Goal: Task Accomplishment & Management: Complete application form

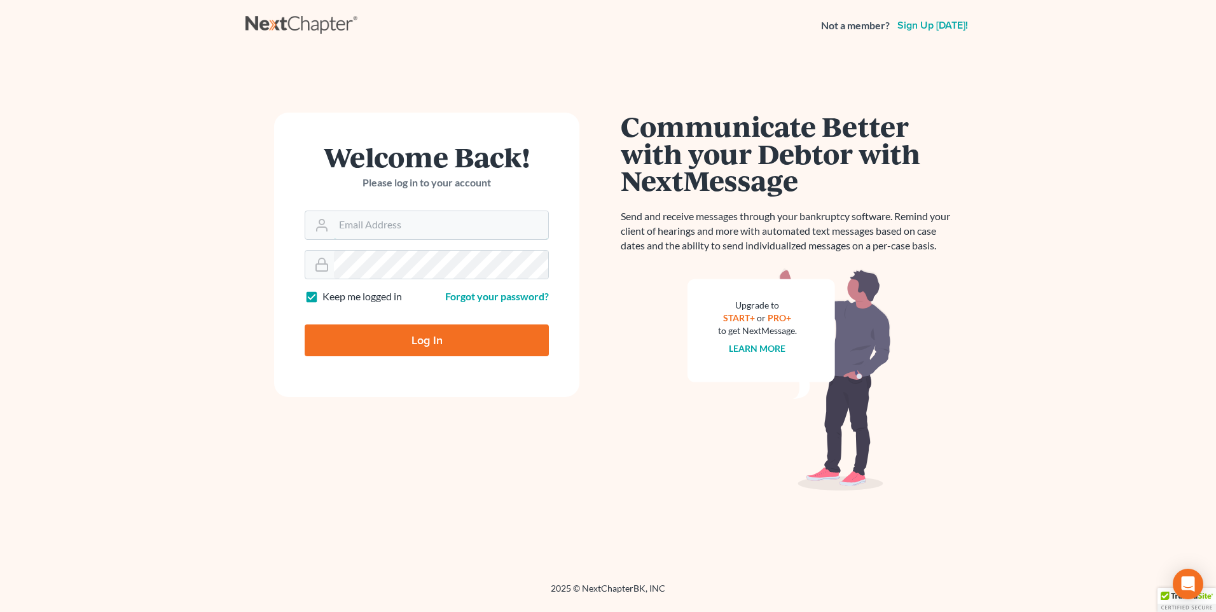
type input "[PERSON_NAME][EMAIL_ADDRESS][DOMAIN_NAME]"
click at [416, 348] on input "Log In" at bounding box center [427, 340] width 244 height 32
type input "Thinking..."
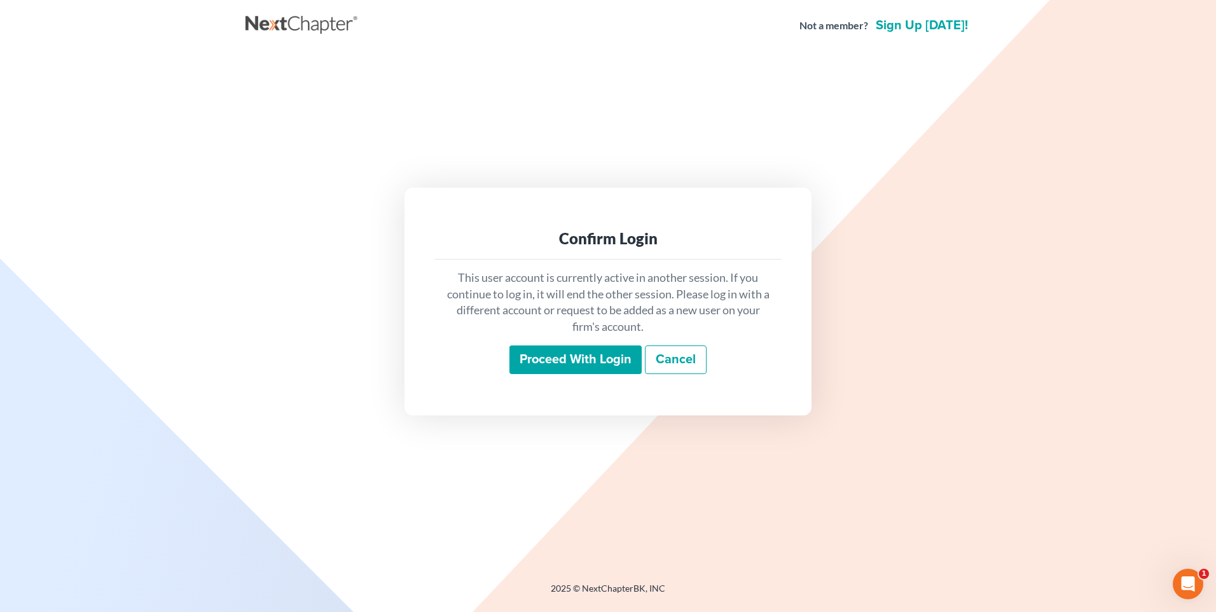
click at [569, 369] on input "Proceed with login" at bounding box center [575, 359] width 132 height 29
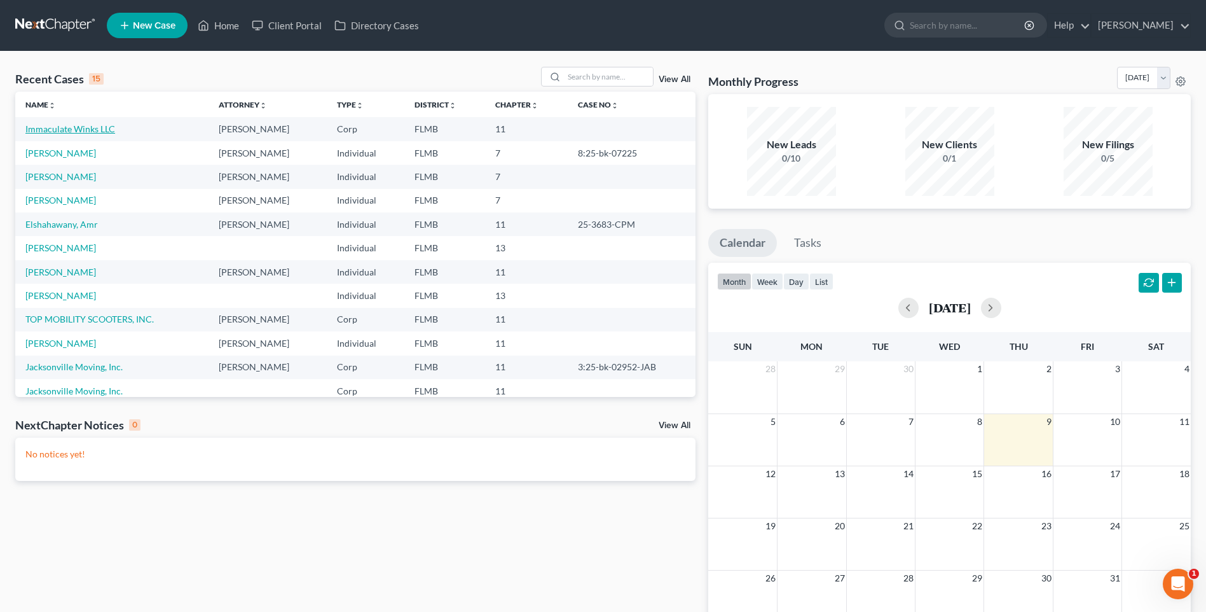
click at [72, 124] on link "Immaculate Winks LLC" at bounding box center [70, 128] width 90 height 11
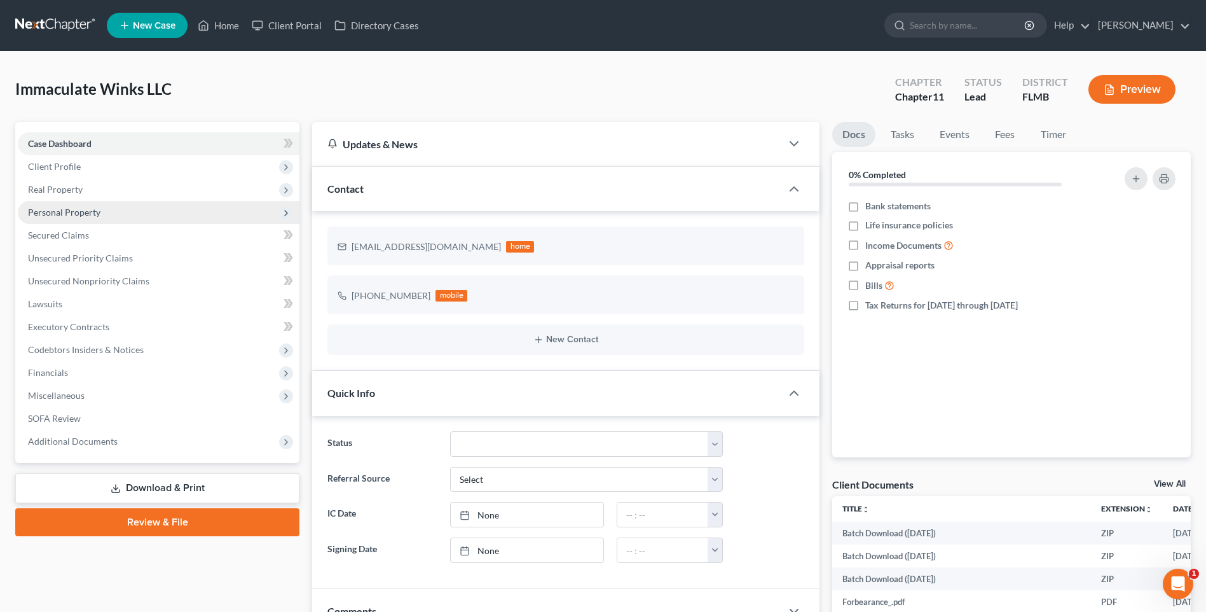
click at [50, 207] on span "Personal Property" at bounding box center [64, 212] width 72 height 11
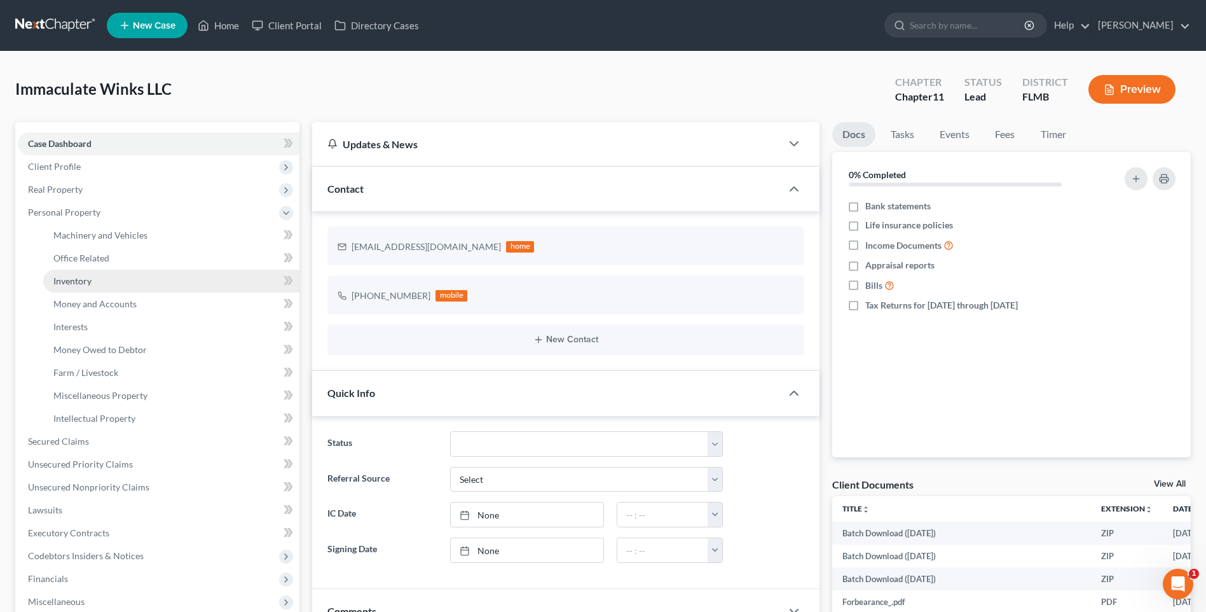
click at [77, 284] on span "Inventory" at bounding box center [72, 280] width 38 height 11
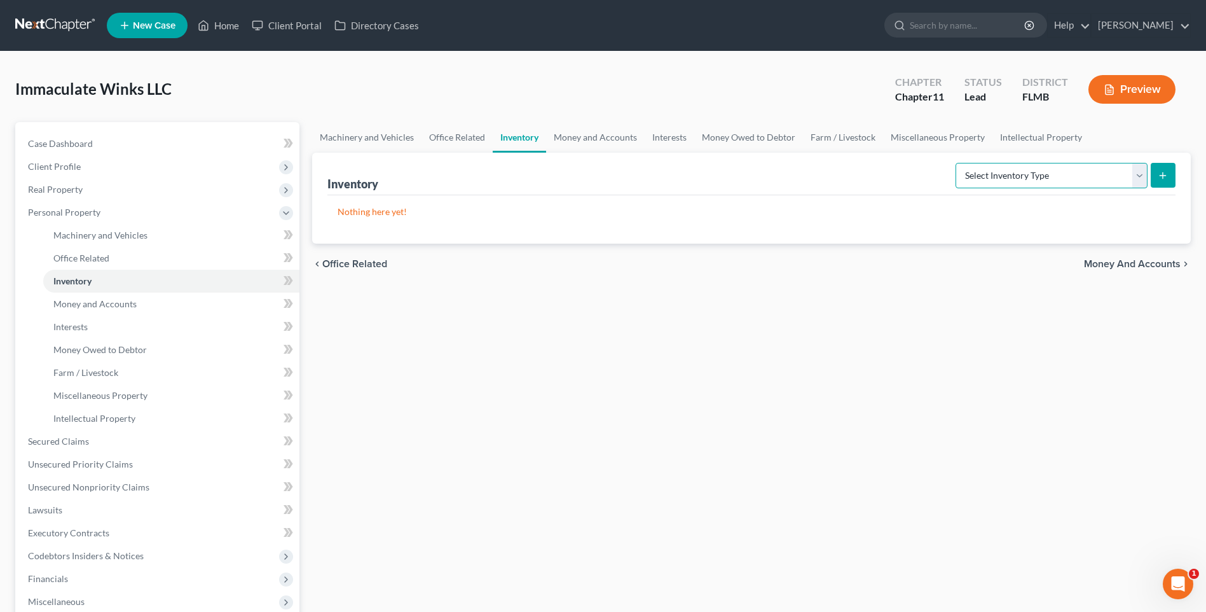
click at [1142, 176] on select "Select Inventory Type Finished Goods (A/B: 21) Other Inventory or Supplies (A/B…" at bounding box center [1052, 175] width 192 height 25
select select "finished_goods"
click at [956, 163] on select "Select Inventory Type Finished Goods (A/B: 21) Other Inventory or Supplies (A/B…" at bounding box center [1052, 175] width 192 height 25
click at [1162, 175] on line "submit" at bounding box center [1163, 175] width 6 height 0
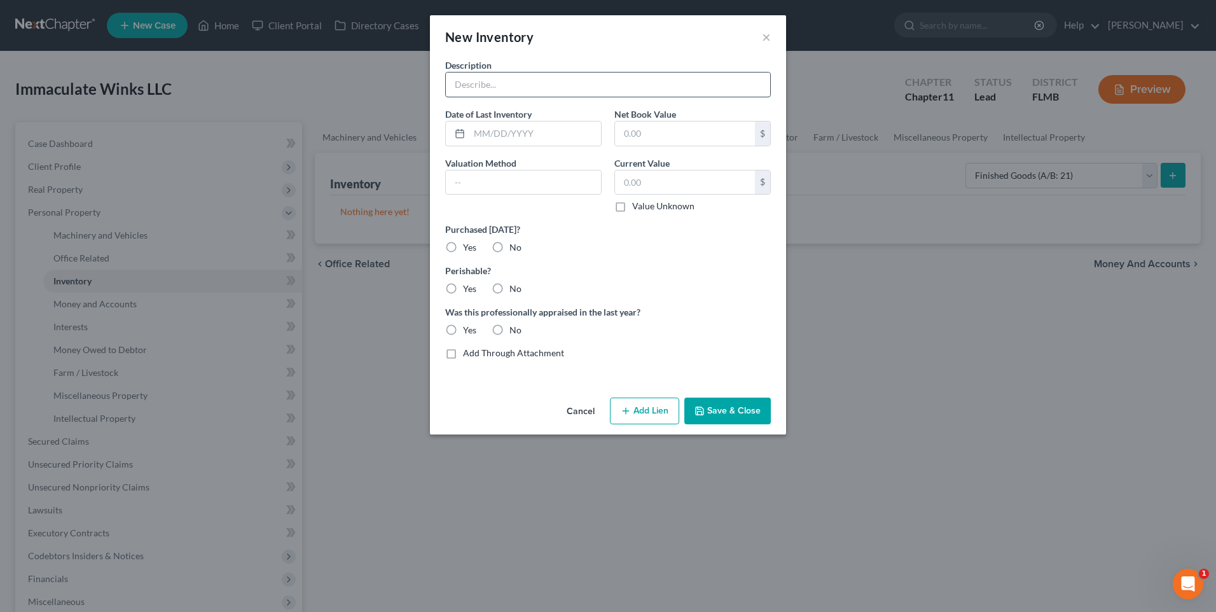
click at [503, 87] on input "text" at bounding box center [608, 84] width 324 height 24
type input "adhesives, lash extensions, hair extensions"
click at [509, 248] on label "No" at bounding box center [515, 247] width 12 height 13
click at [514, 248] on input "No" at bounding box center [518, 245] width 8 height 8
radio input "true"
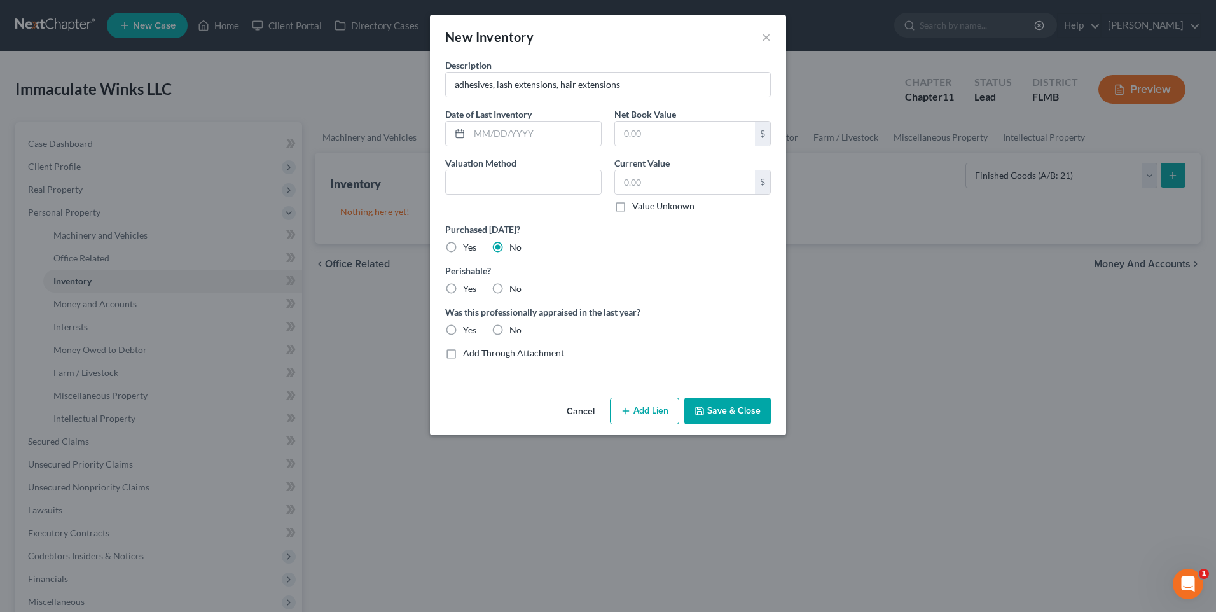
click at [509, 289] on label "No" at bounding box center [515, 288] width 12 height 13
click at [514, 289] on input "No" at bounding box center [518, 286] width 8 height 8
radio input "true"
click at [509, 328] on label "No" at bounding box center [515, 330] width 12 height 13
click at [514, 328] on input "No" at bounding box center [518, 328] width 8 height 8
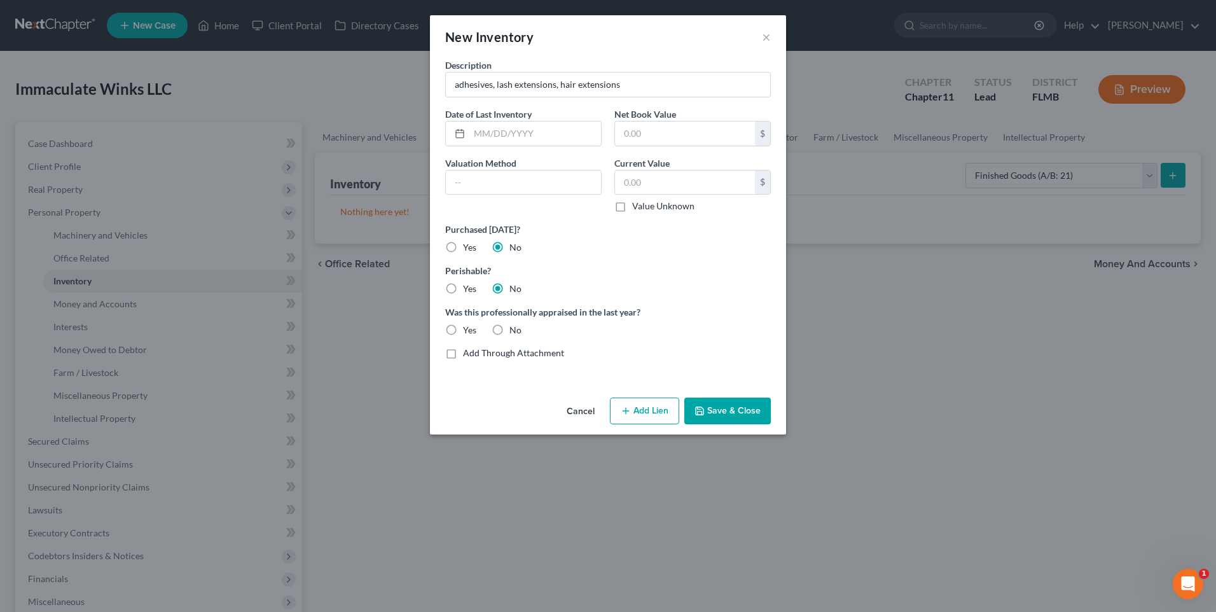
radio input "true"
click at [673, 130] on input "text" at bounding box center [685, 133] width 140 height 24
type input "2,000"
drag, startPoint x: 469, startPoint y: 186, endPoint x: 476, endPoint y: 179, distance: 9.5
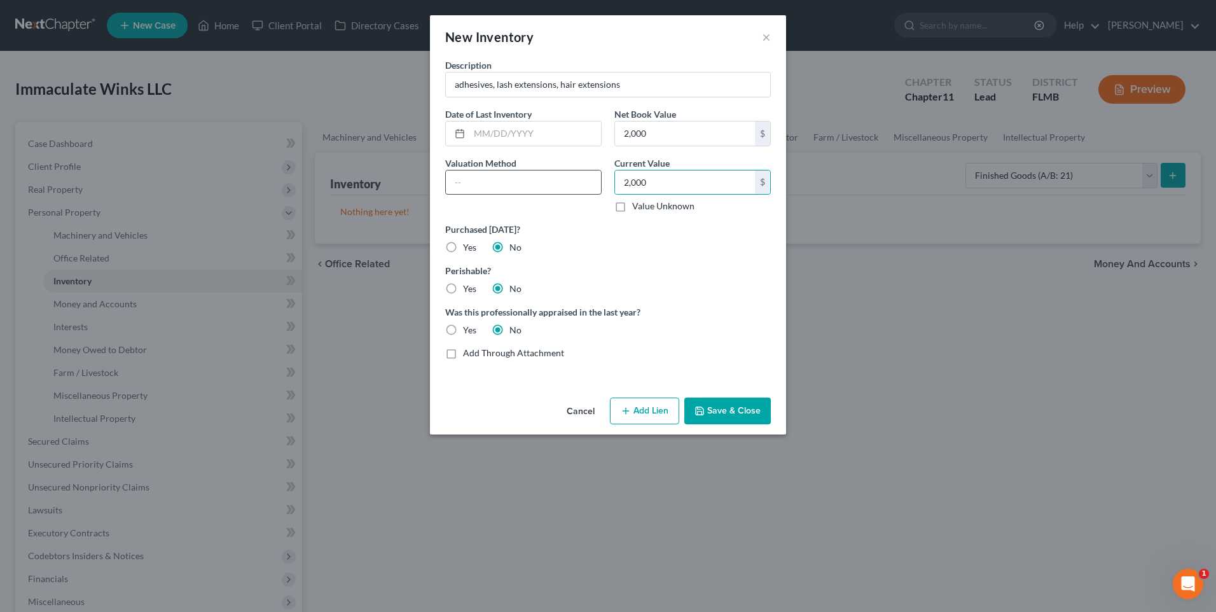
click at [469, 186] on input "text" at bounding box center [523, 182] width 155 height 24
type input "Replacement Value"
click at [733, 413] on button "Save & Close" at bounding box center [727, 410] width 86 height 27
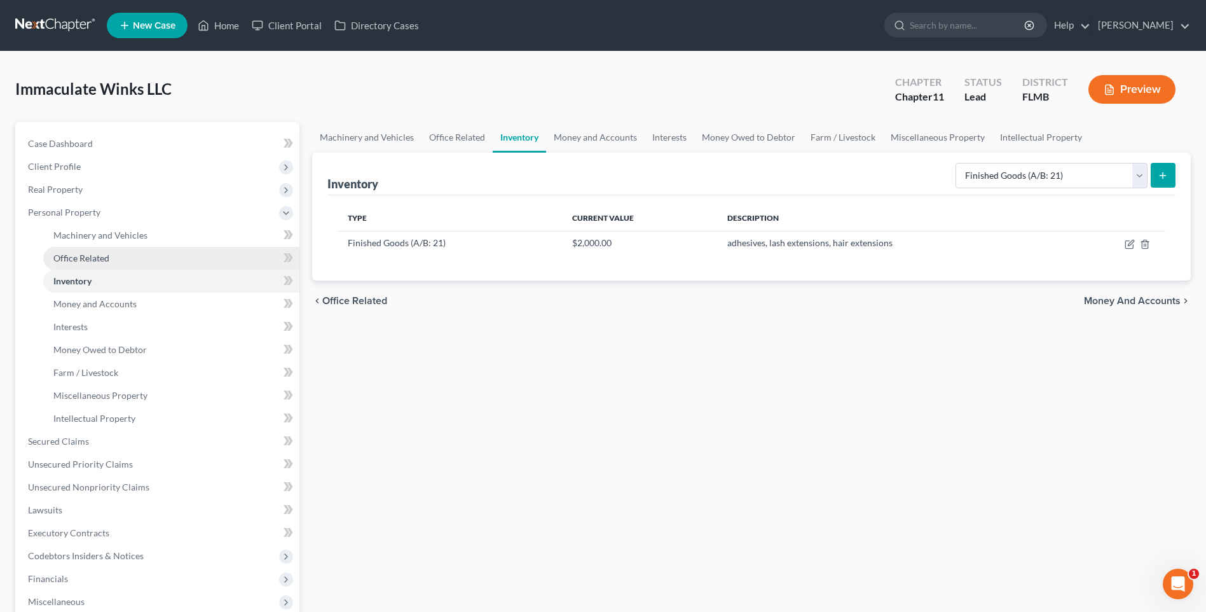
click at [99, 258] on span "Office Related" at bounding box center [81, 257] width 56 height 11
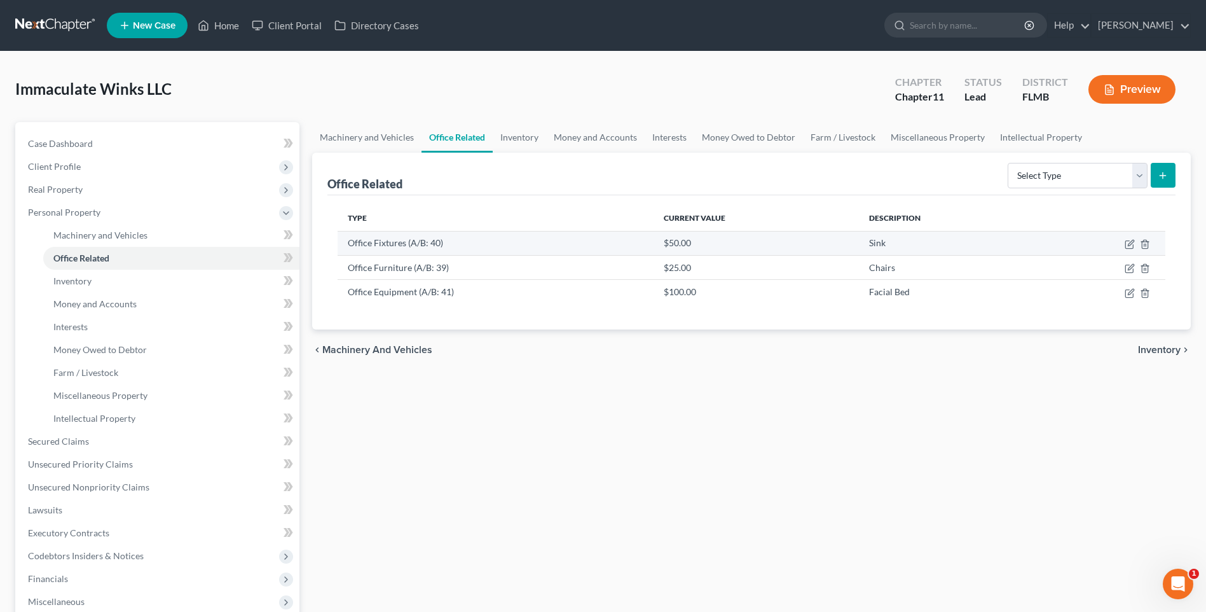
click at [364, 244] on td "Office Fixtures (A/B: 40)" at bounding box center [496, 243] width 316 height 24
click at [1129, 244] on icon "button" at bounding box center [1131, 243] width 6 height 6
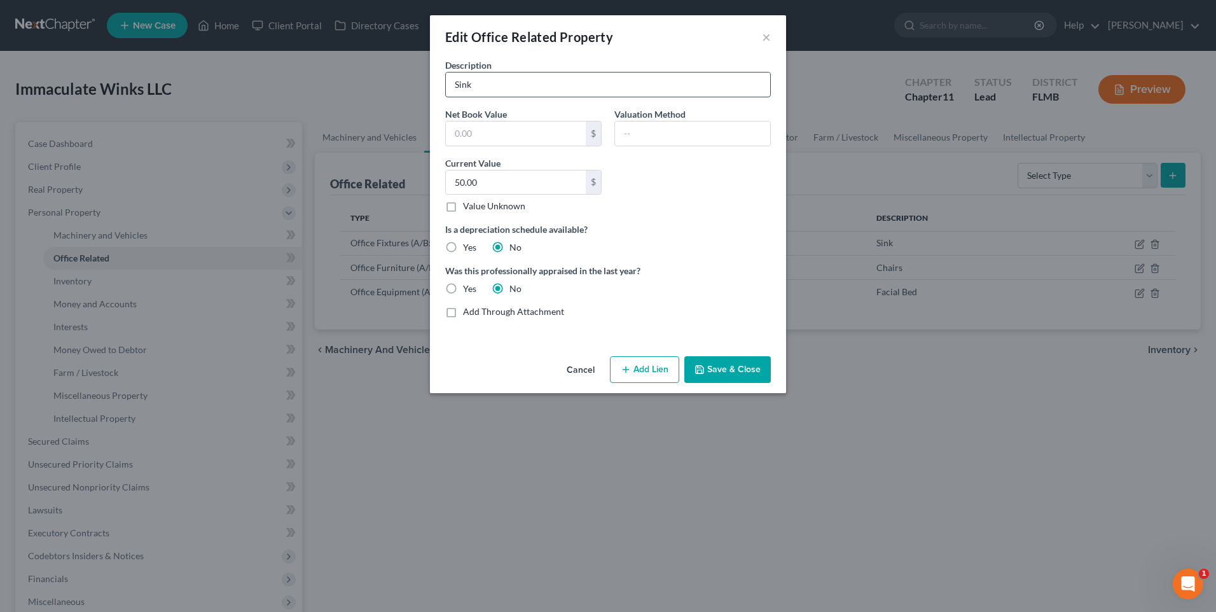
click at [455, 85] on input "Sink" at bounding box center [608, 84] width 324 height 24
type input "4 Sinks"
click at [698, 141] on input "text" at bounding box center [692, 133] width 155 height 24
click at [734, 460] on div "Edit Office Related Property × Description 4 Sinks Net Book Value $ Valuation M…" at bounding box center [608, 306] width 1216 height 612
click at [727, 376] on button "Save & Close" at bounding box center [727, 369] width 86 height 27
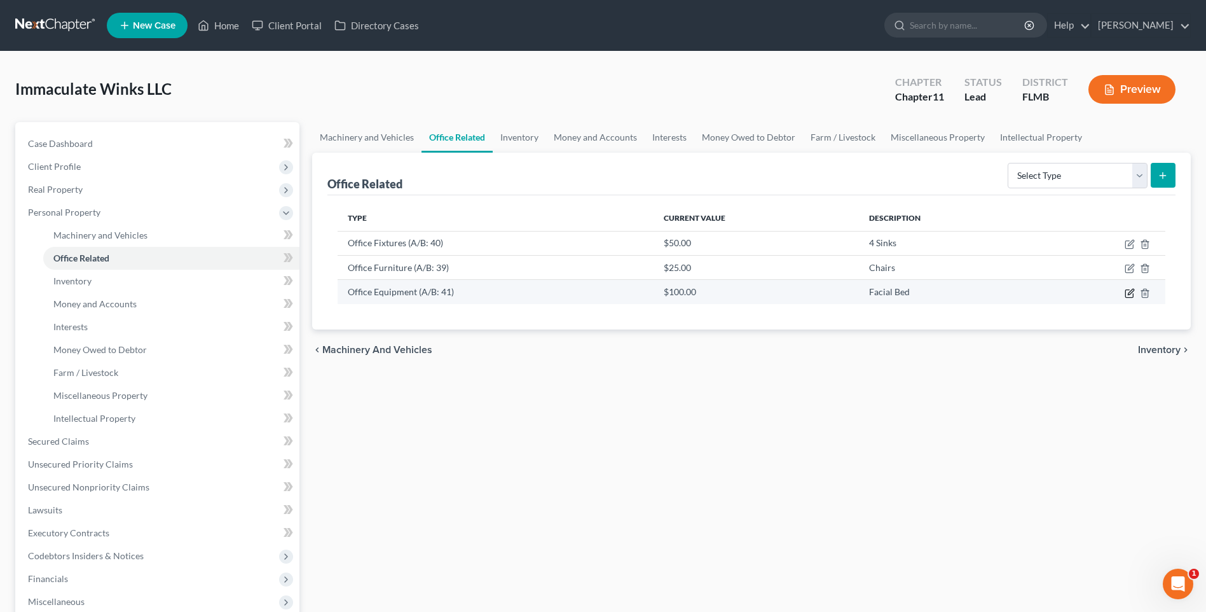
click at [1129, 291] on icon "button" at bounding box center [1130, 293] width 10 height 10
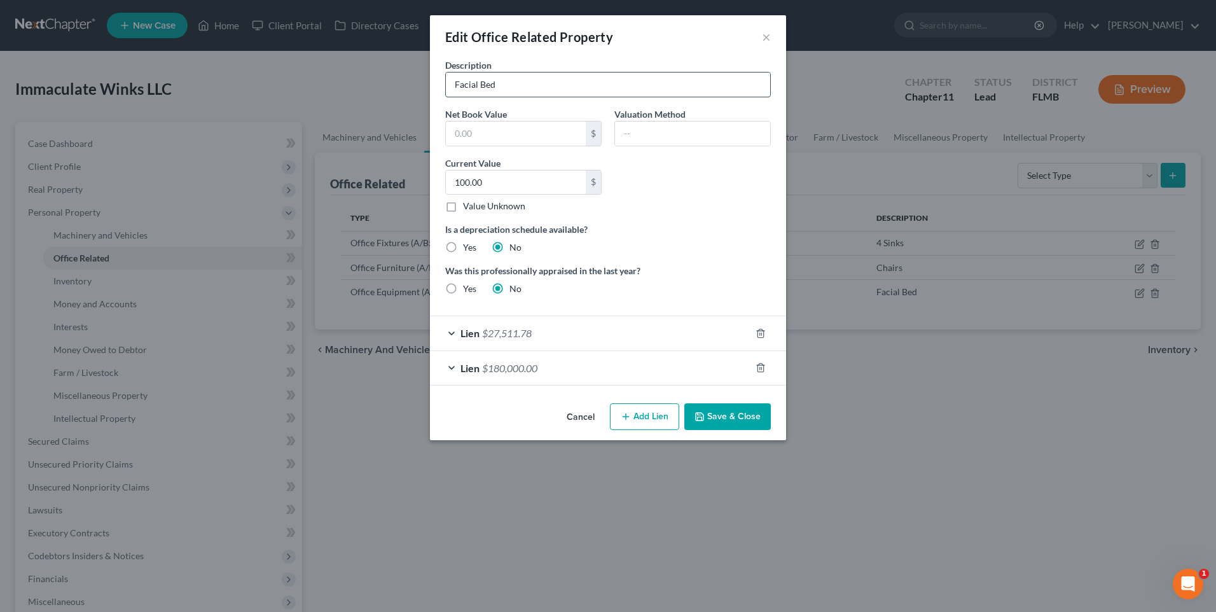
click at [455, 83] on input "Facial Bed" at bounding box center [608, 84] width 324 height 24
type input "2 Facial Beds"
drag, startPoint x: 518, startPoint y: 133, endPoint x: 525, endPoint y: 132, distance: 7.1
click at [518, 133] on input "text" at bounding box center [516, 133] width 140 height 24
type input "1,600"
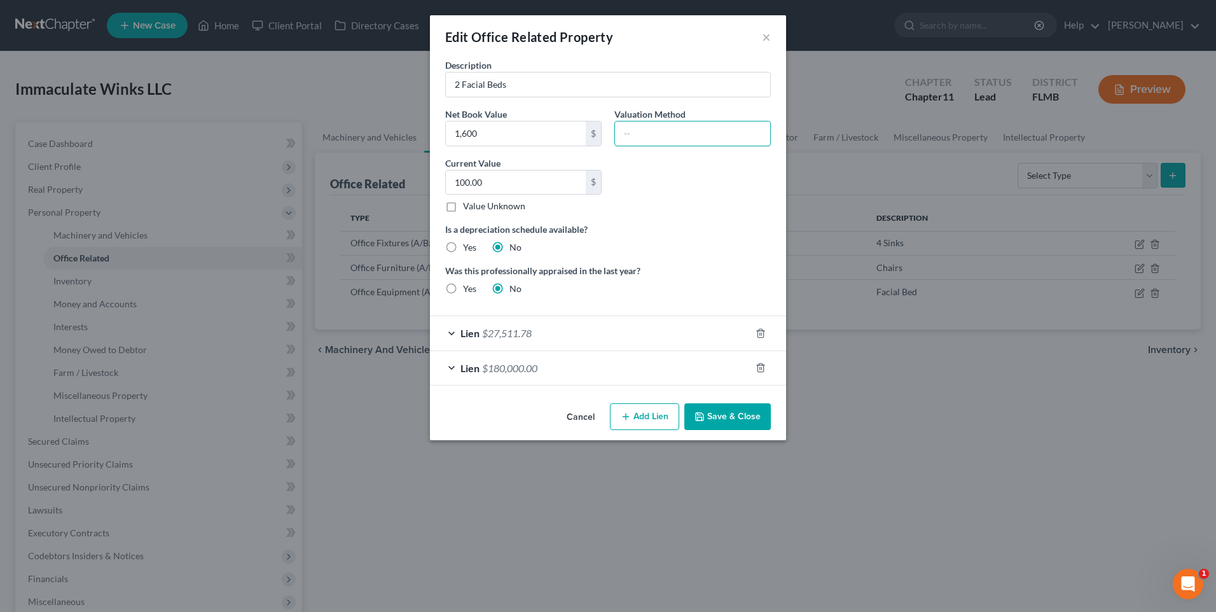
type input "l"
type input "R"
type input "LIquidation value"
click at [525, 185] on input "100.00" at bounding box center [516, 182] width 140 height 24
type input "1,600"
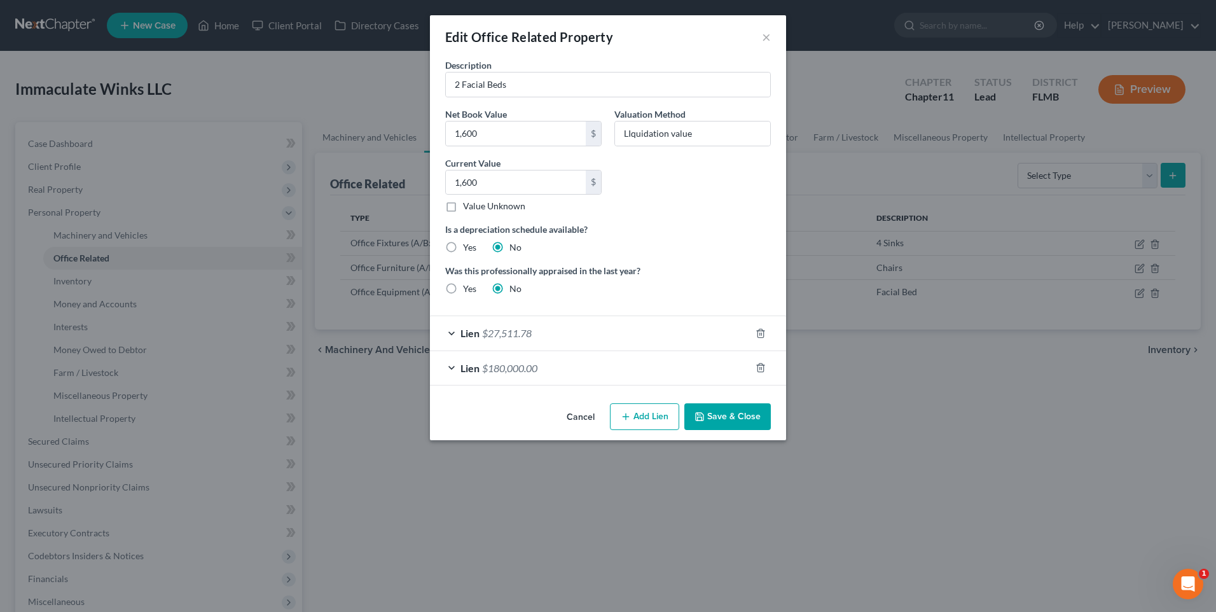
click at [739, 416] on button "Save & Close" at bounding box center [727, 416] width 86 height 27
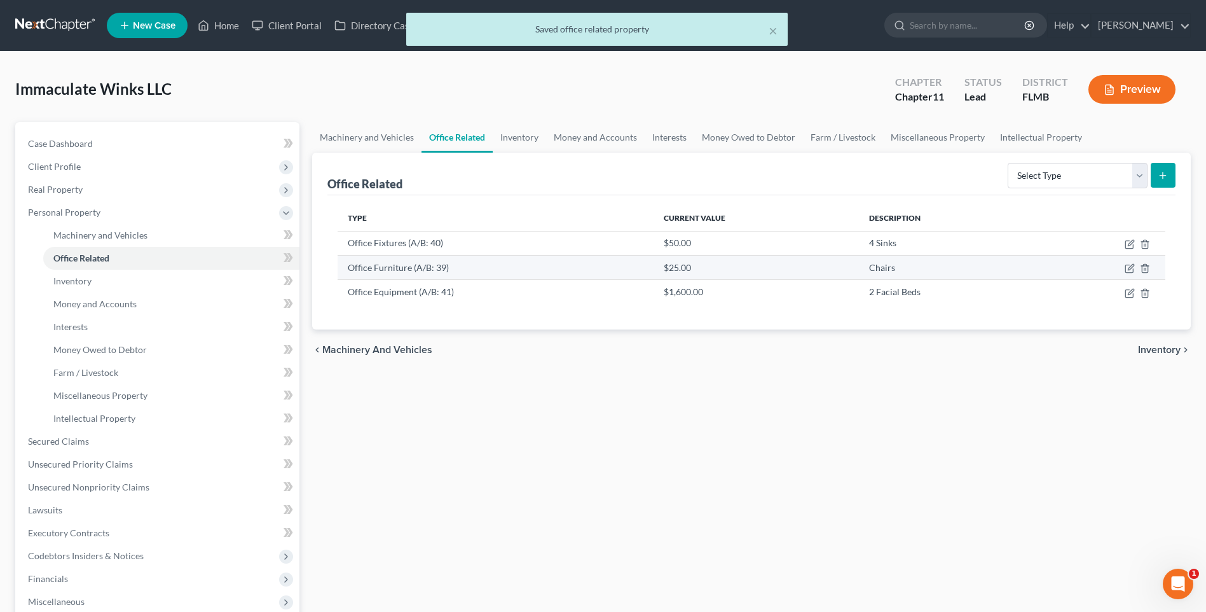
click at [397, 273] on td "Office Furniture (A/B: 39)" at bounding box center [496, 267] width 316 height 24
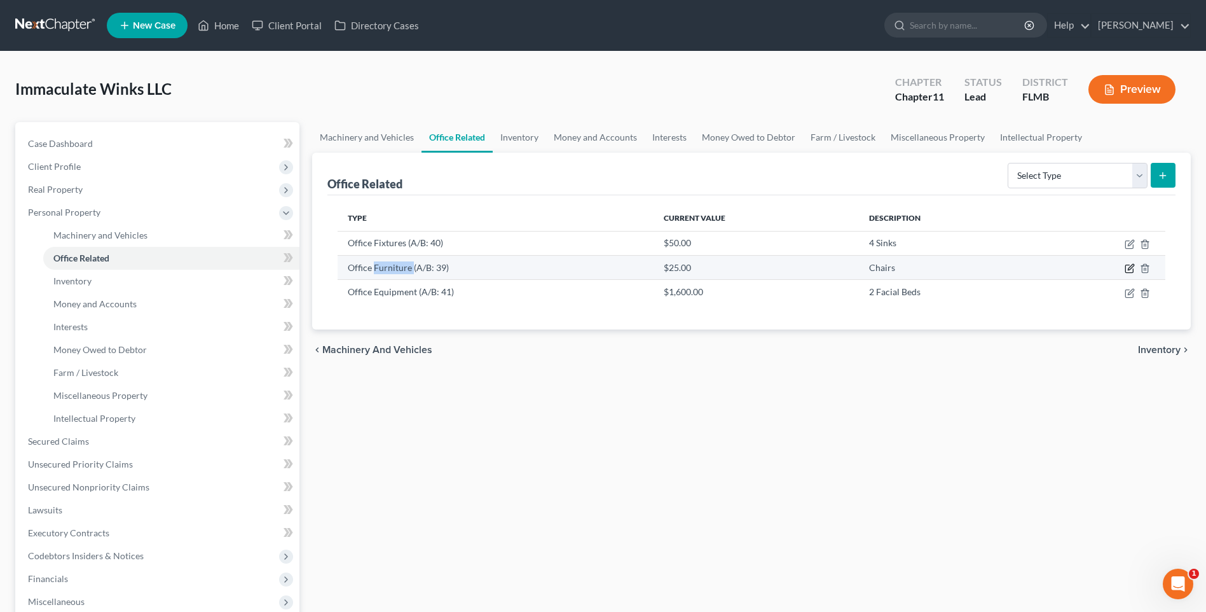
click at [1133, 269] on icon "button" at bounding box center [1129, 269] width 8 height 8
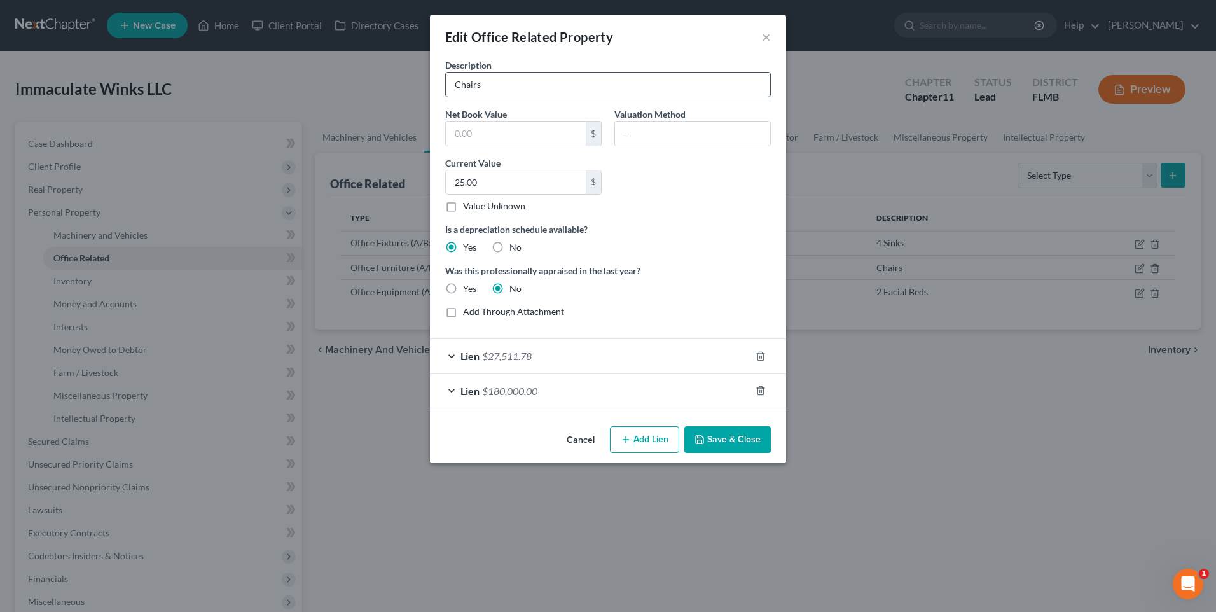
click at [457, 85] on input "Chairs" at bounding box center [608, 84] width 324 height 24
type input "M"
type input "13 chairs (metal and lounging)"
click at [484, 128] on input "text" at bounding box center [516, 133] width 140 height 24
drag, startPoint x: 512, startPoint y: 148, endPoint x: 514, endPoint y: 123, distance: 24.2
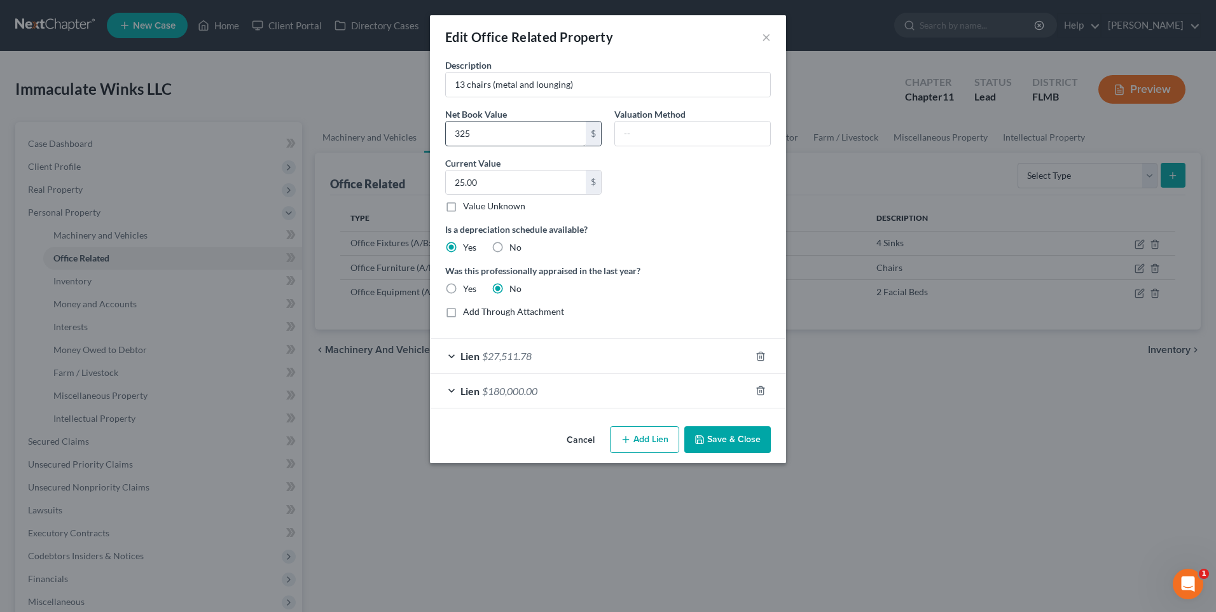
click at [512, 146] on div "Description 13 chairs (metal and lounging) Net Book Value 325 $ Valuation Metho…" at bounding box center [608, 193] width 338 height 270
click at [514, 123] on input "325" at bounding box center [516, 133] width 140 height 24
type input "325.00"
type input "LIquidation value"
type input "325.00"
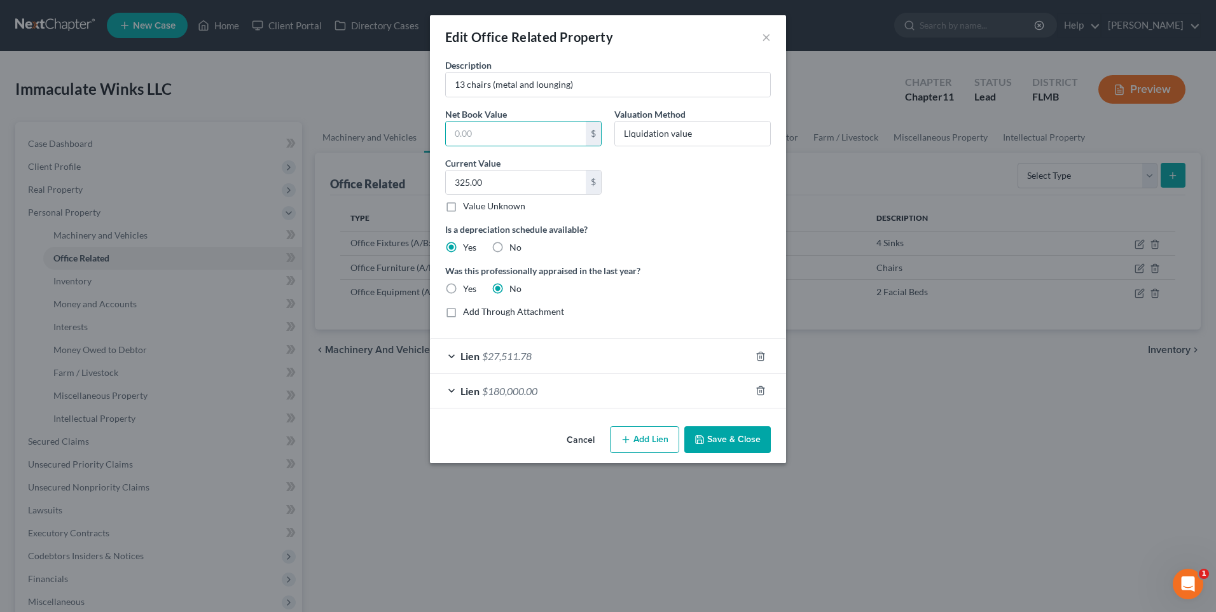
click at [729, 440] on button "Save & Close" at bounding box center [727, 439] width 86 height 27
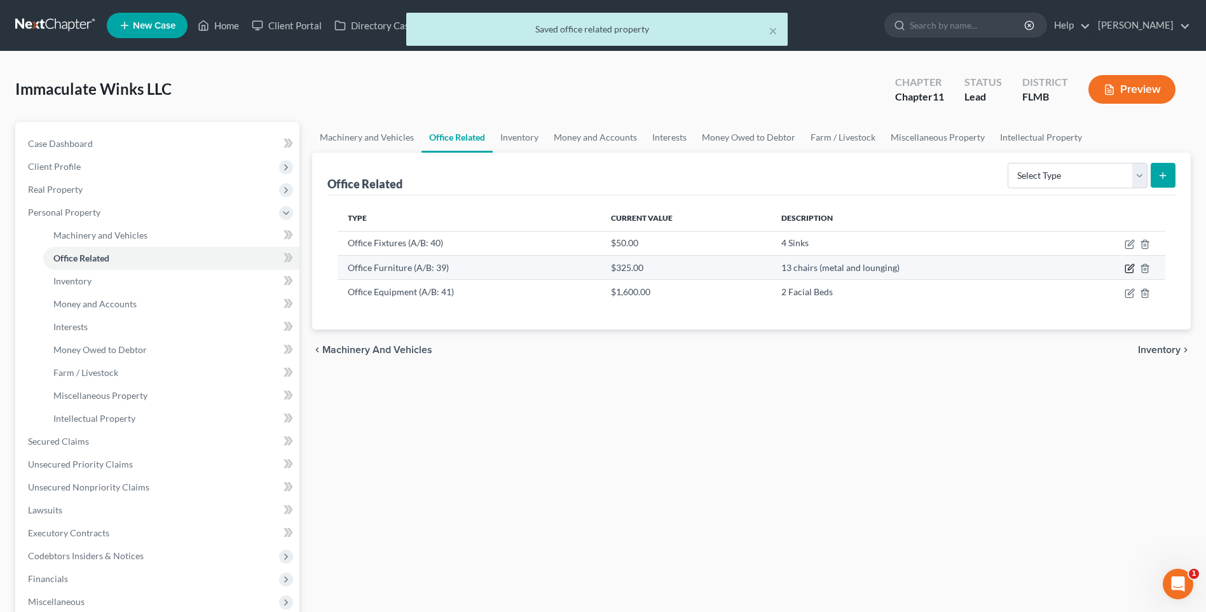
click at [1134, 268] on icon "button" at bounding box center [1130, 268] width 10 height 10
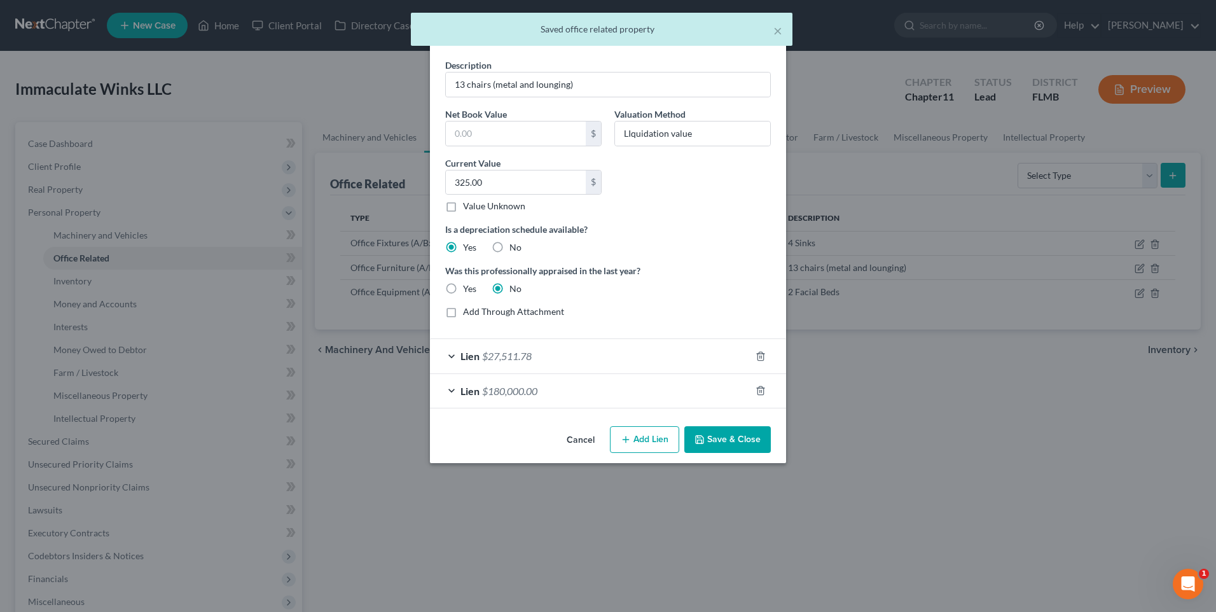
click at [739, 431] on button "Save & Close" at bounding box center [727, 439] width 86 height 27
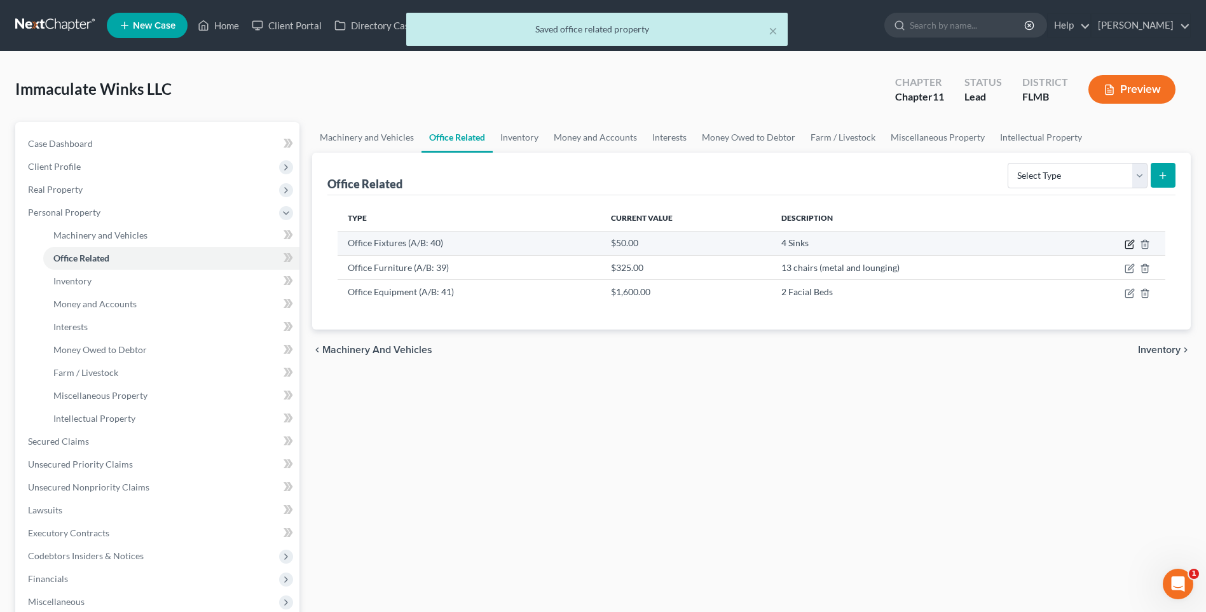
click at [1134, 241] on icon "button" at bounding box center [1131, 243] width 6 height 6
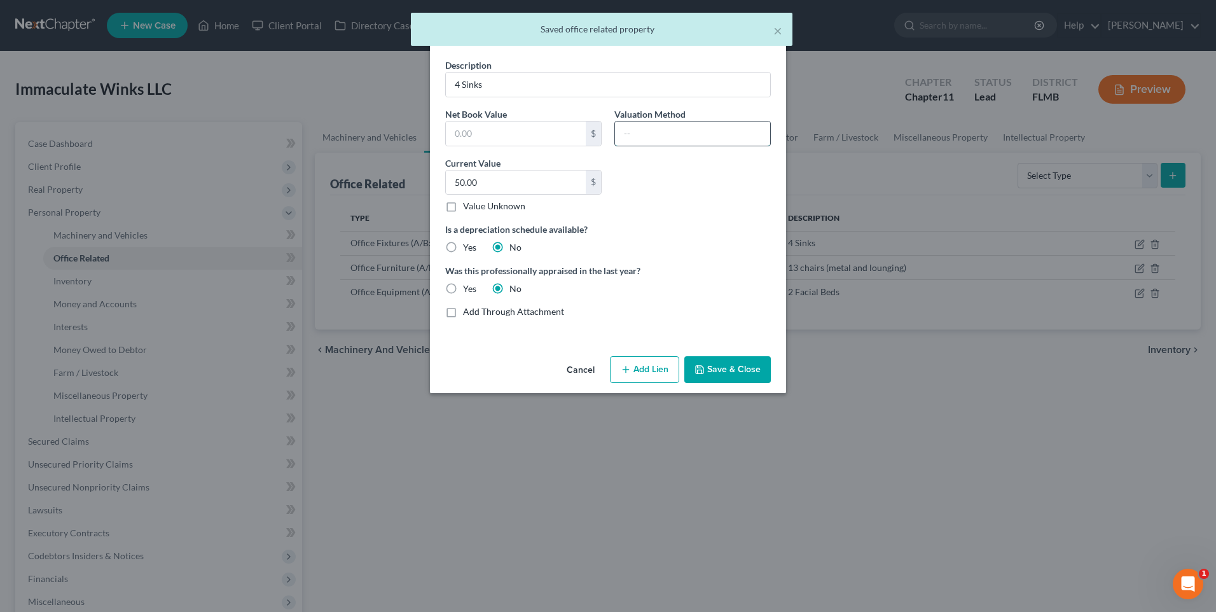
click at [674, 131] on input "text" at bounding box center [692, 133] width 155 height 24
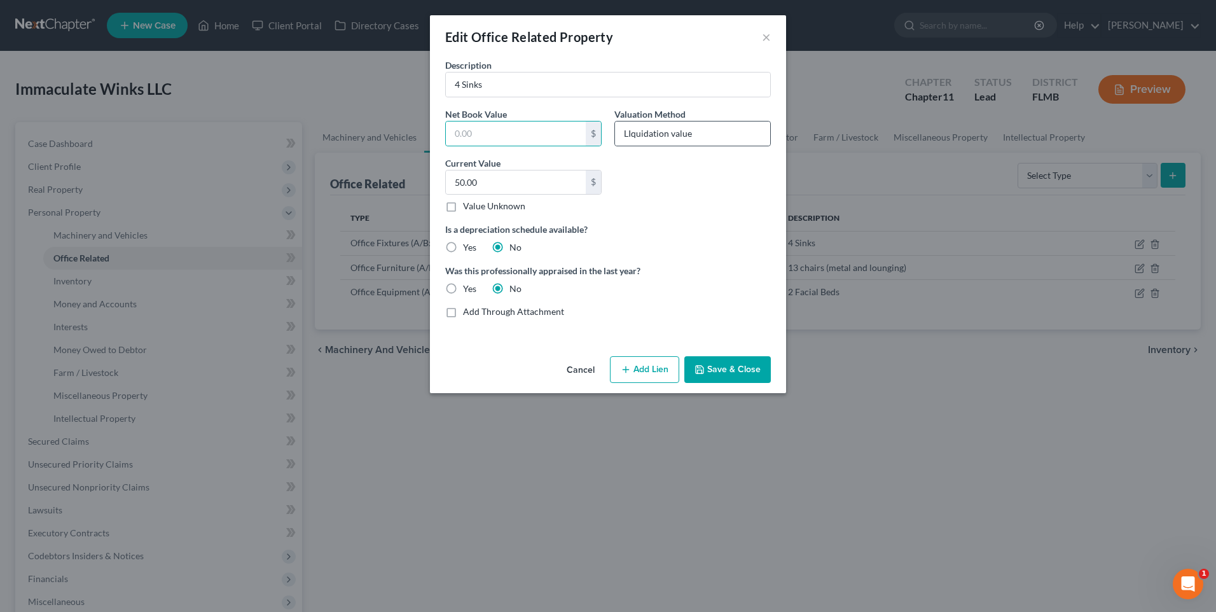
click at [701, 146] on div "LIquidation value" at bounding box center [692, 133] width 156 height 25
click at [633, 132] on input "LIquidation value" at bounding box center [692, 133] width 155 height 24
type input "Liquidation value"
click at [738, 364] on button "Save & Close" at bounding box center [727, 369] width 86 height 27
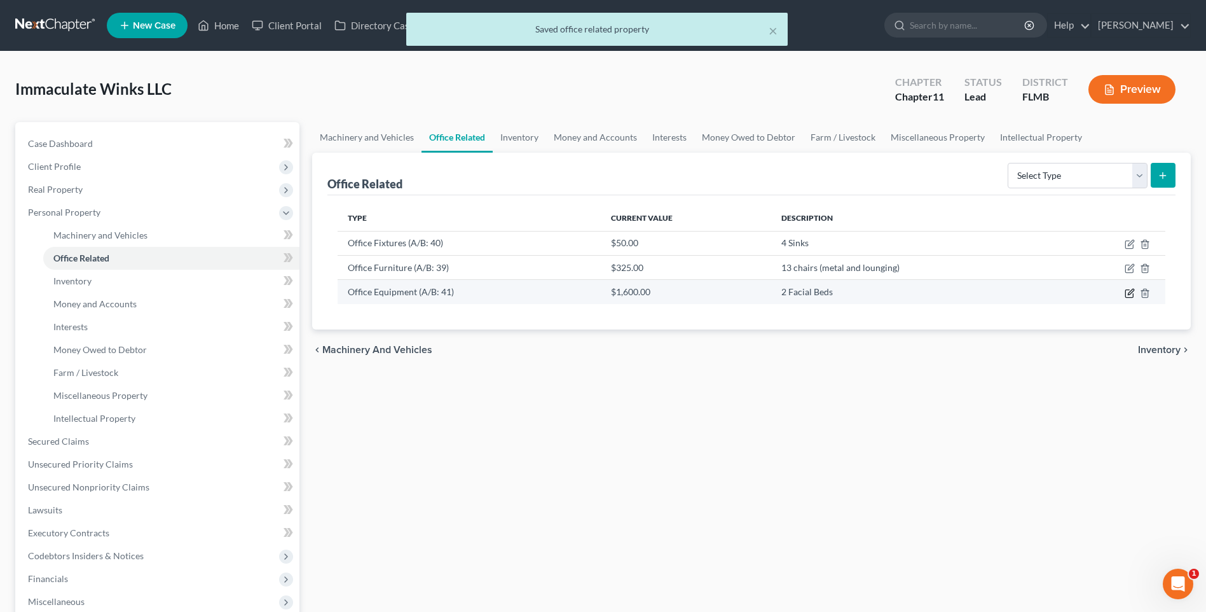
click at [1133, 294] on icon "button" at bounding box center [1129, 293] width 8 height 8
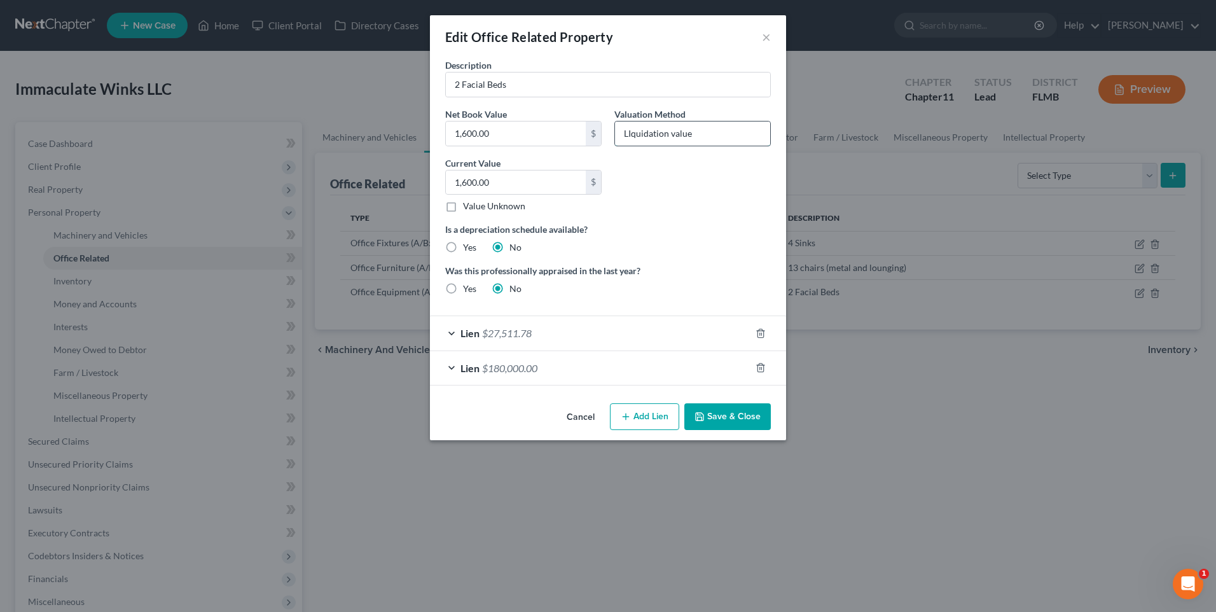
click at [708, 133] on input "LIquidation value" at bounding box center [692, 133] width 155 height 24
click at [712, 133] on input "LIquidation value" at bounding box center [692, 133] width 155 height 24
type input "Liquidation value"
click at [729, 410] on button "Save & Close" at bounding box center [727, 416] width 86 height 27
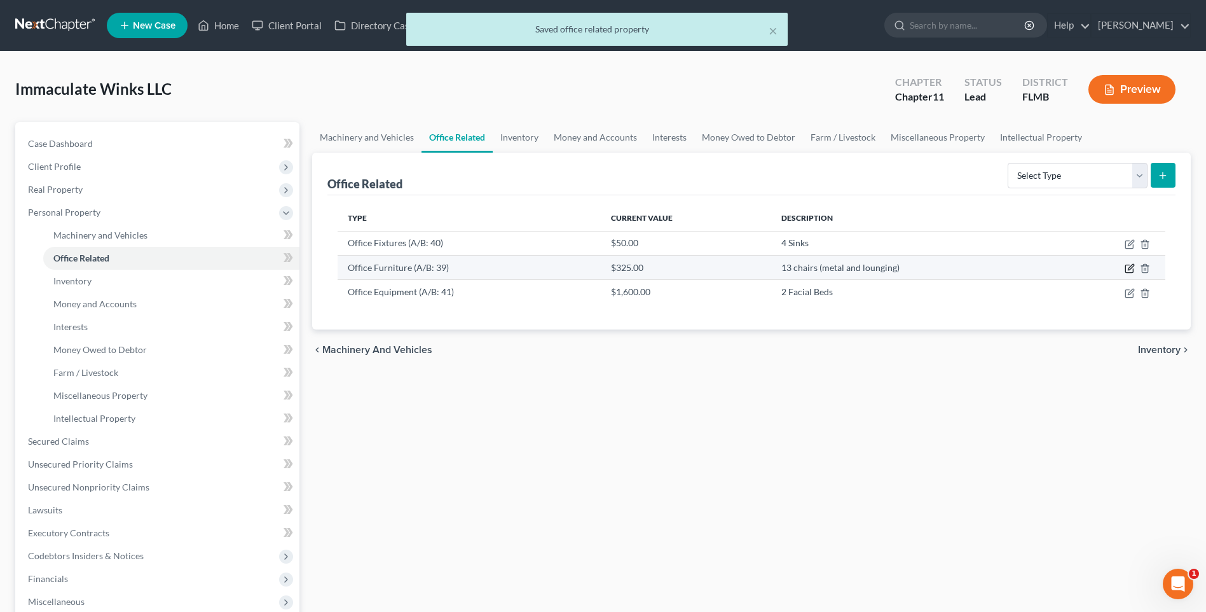
click at [1129, 263] on icon "button" at bounding box center [1130, 268] width 10 height 10
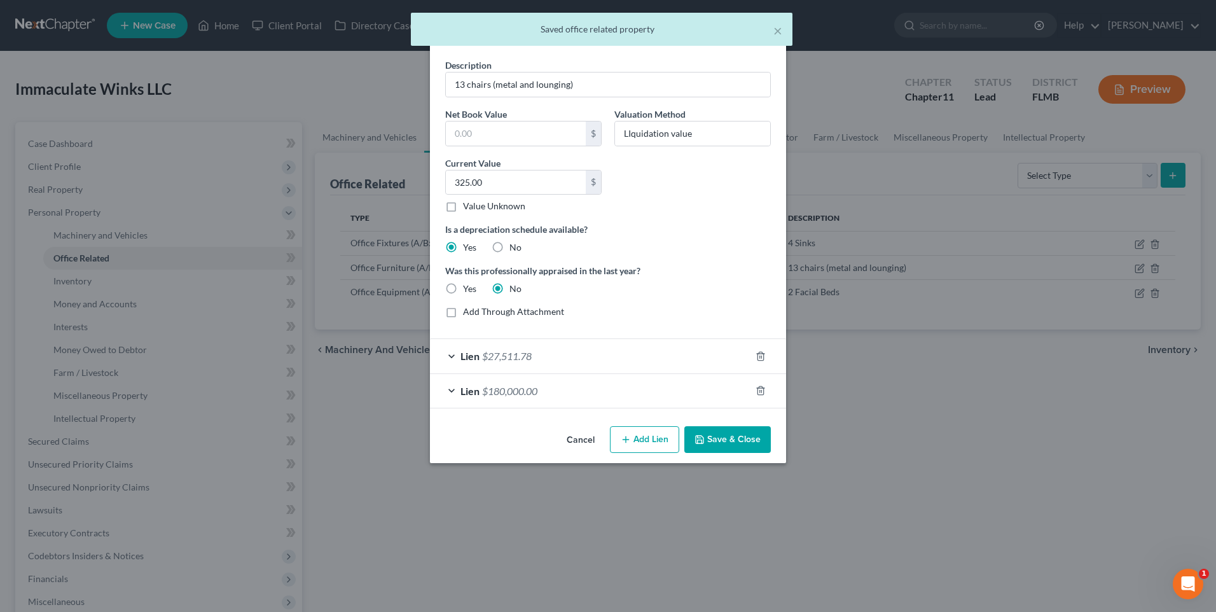
click at [722, 444] on button "Save & Close" at bounding box center [727, 439] width 86 height 27
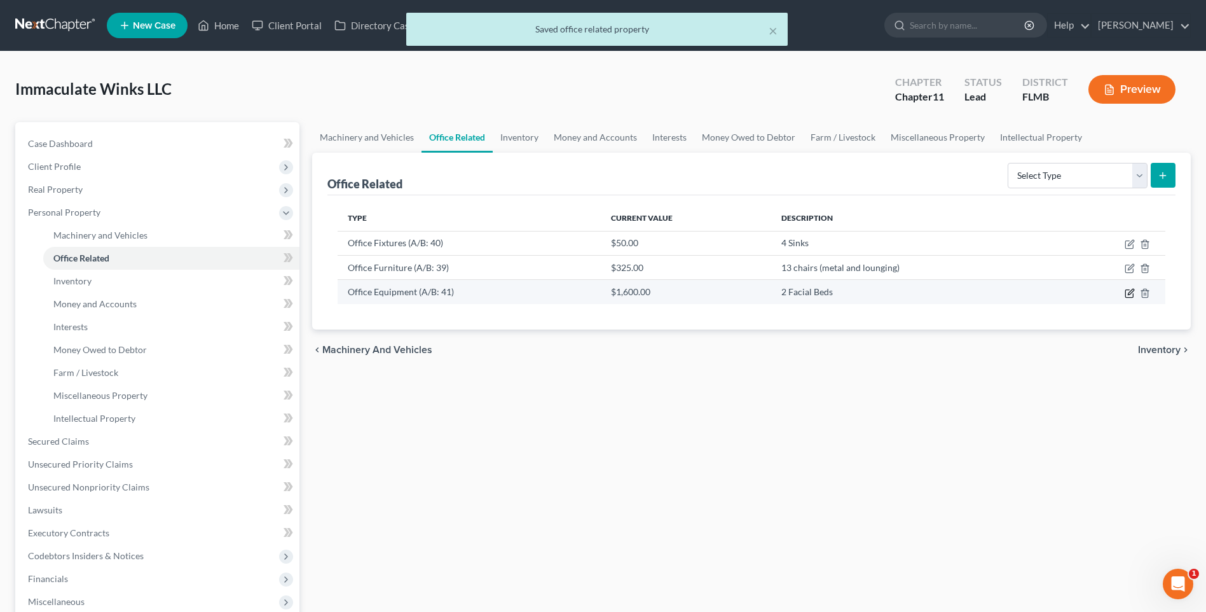
click at [1131, 296] on icon "button" at bounding box center [1130, 293] width 10 height 10
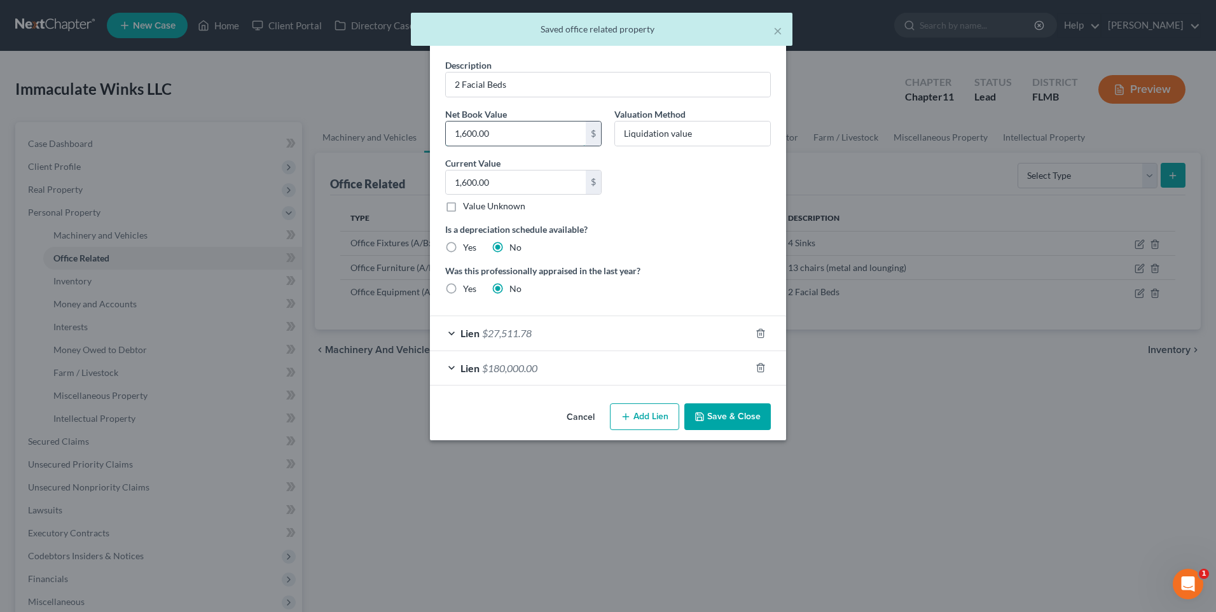
click at [530, 143] on input "1,600.00" at bounding box center [516, 133] width 140 height 24
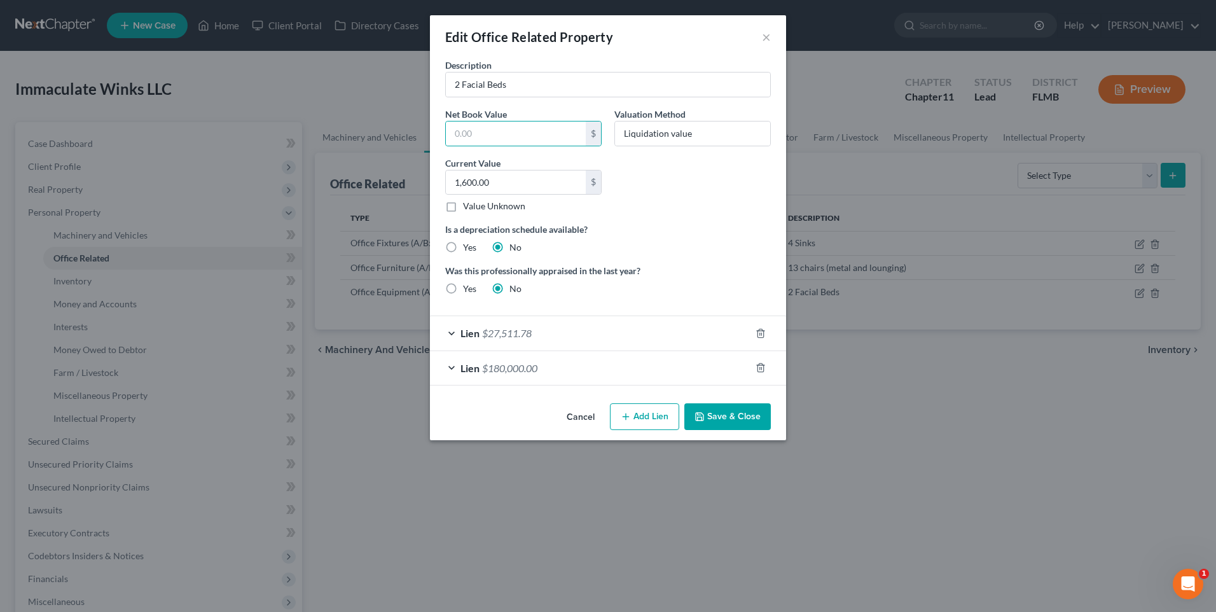
click at [734, 413] on button "Save & Close" at bounding box center [727, 416] width 86 height 27
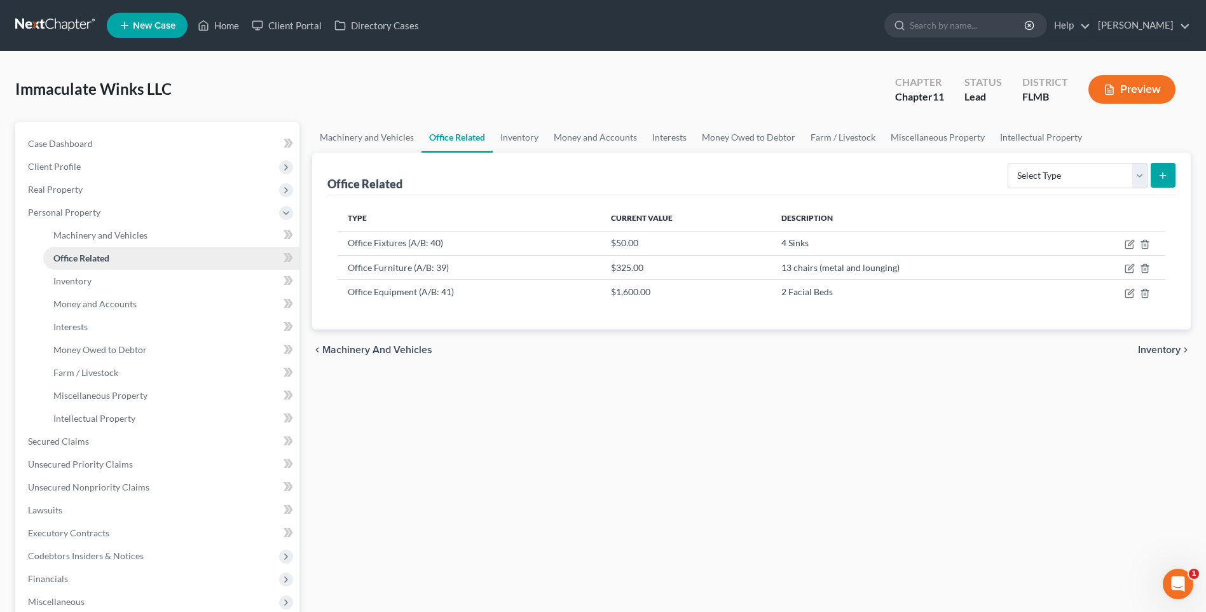
click at [100, 254] on span "Office Related" at bounding box center [81, 257] width 56 height 11
click at [417, 238] on td "Office Fixtures (A/B: 40)" at bounding box center [469, 243] width 263 height 24
click at [1127, 267] on icon "button" at bounding box center [1130, 268] width 10 height 10
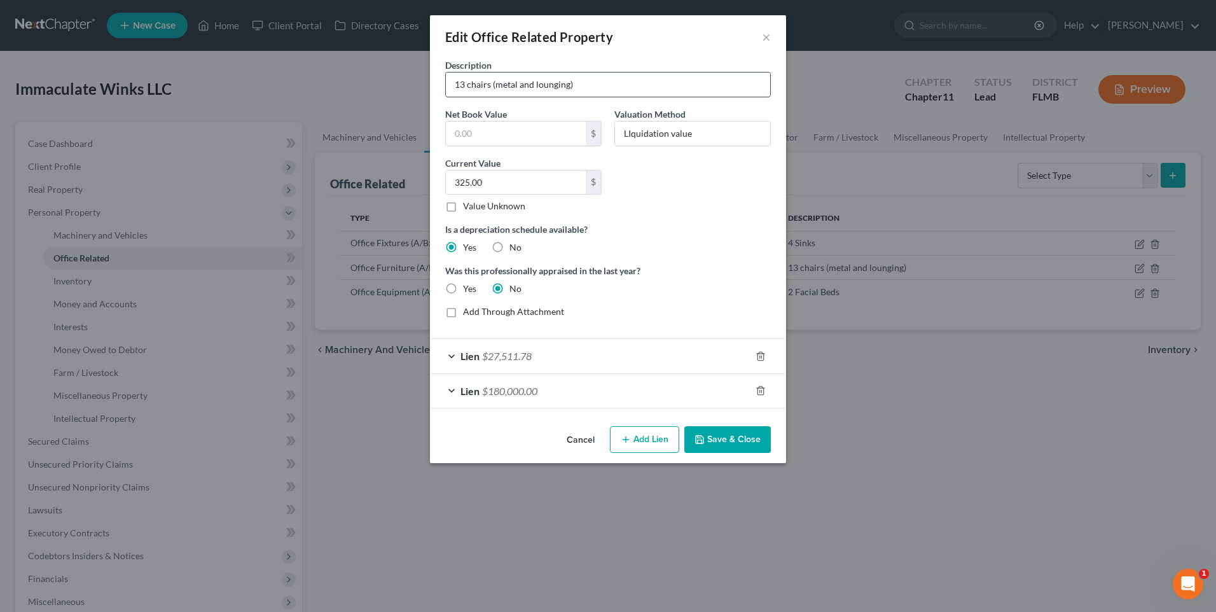
click at [639, 92] on input "13 chairs (metal and lounging)" at bounding box center [608, 84] width 324 height 24
type input "13 chairs (metal and lounging), 2 refrigerators, 3 mirrors"
click at [740, 442] on button "Save & Close" at bounding box center [727, 439] width 86 height 27
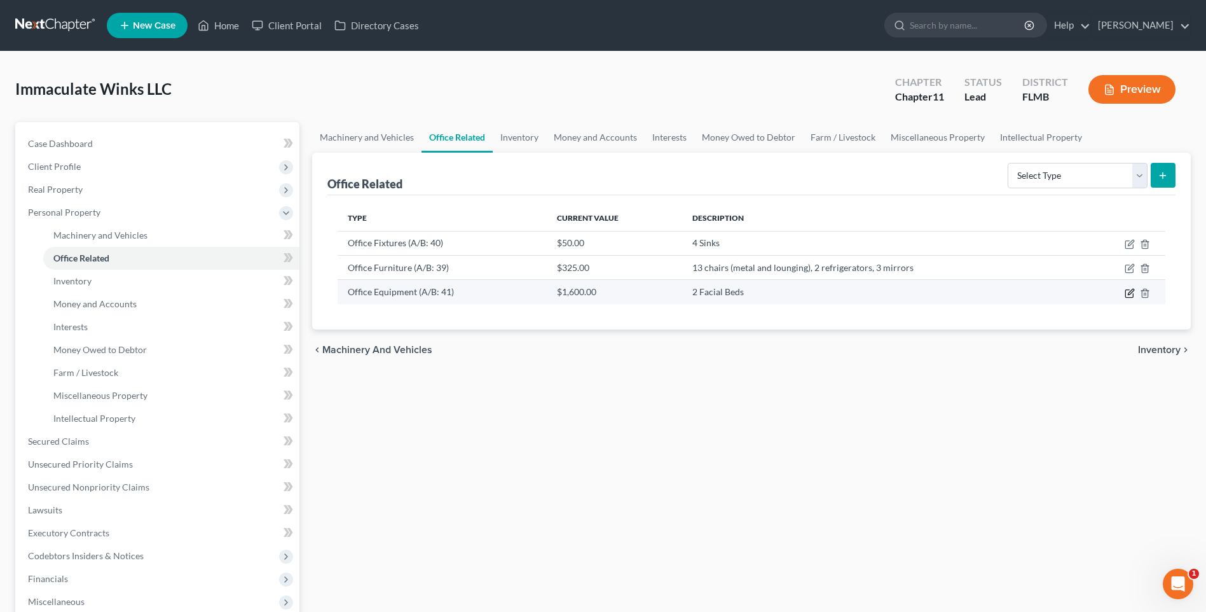
click at [1130, 293] on icon "button" at bounding box center [1130, 293] width 10 height 10
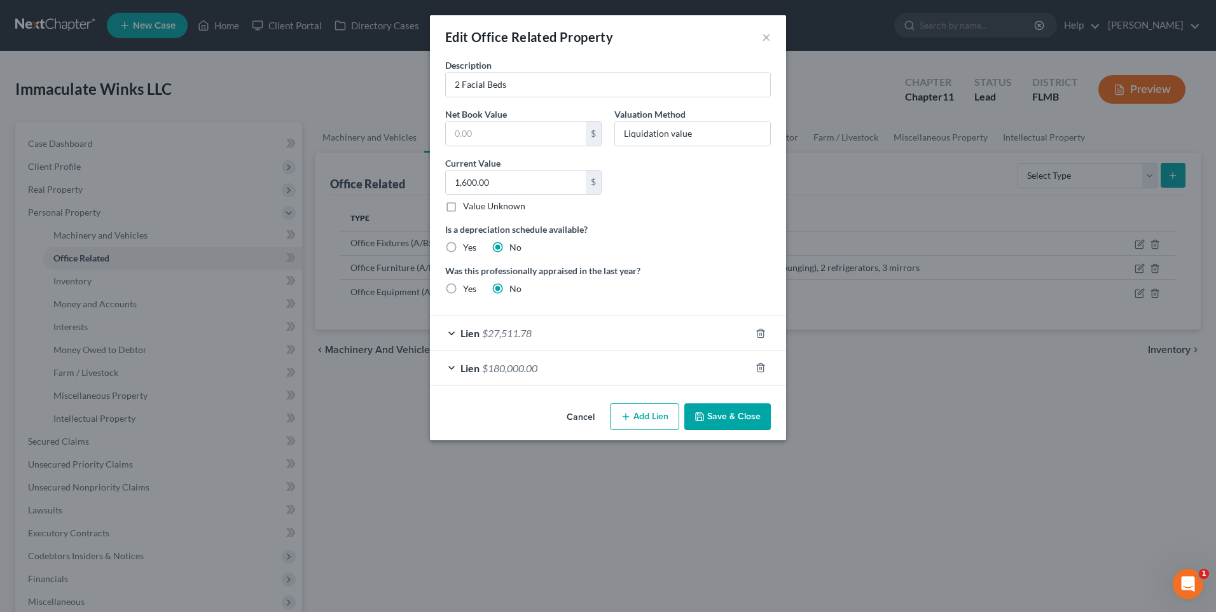
click at [1214, 393] on div "Edit Office Related Property × Description 2 Facial Beds Net Book Value $ Valua…" at bounding box center [608, 306] width 1216 height 612
click at [610, 98] on div "Description 2 Facial Beds Net Book Value $ Valuation Method Liquidation value C…" at bounding box center [608, 181] width 338 height 247
click at [552, 74] on input "2 Facial Beds" at bounding box center [608, 84] width 324 height 24
click at [722, 413] on button "Save & Close" at bounding box center [727, 416] width 86 height 27
